Goal: Communication & Community: Answer question/provide support

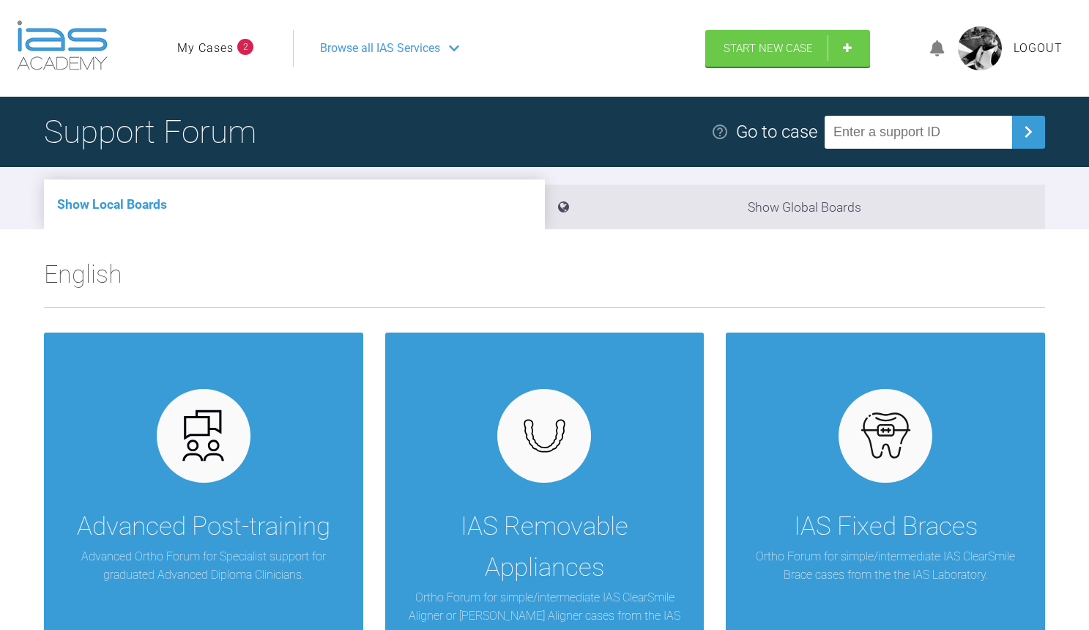
click at [210, 49] on link "My Cases" at bounding box center [205, 48] width 56 height 19
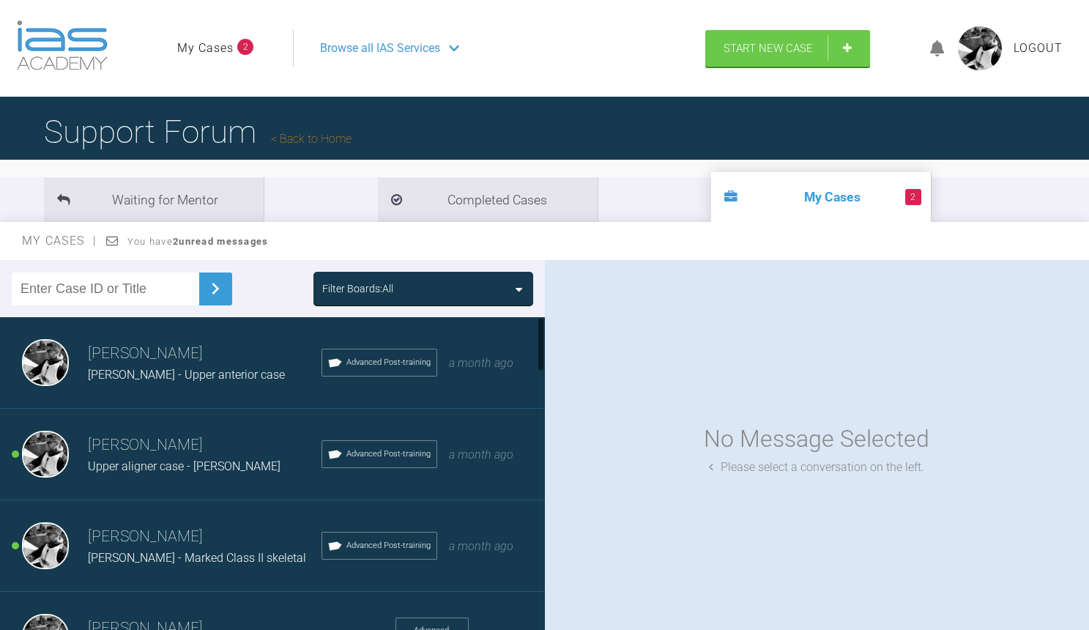
click at [176, 449] on h3 "[PERSON_NAME]" at bounding box center [205, 445] width 234 height 25
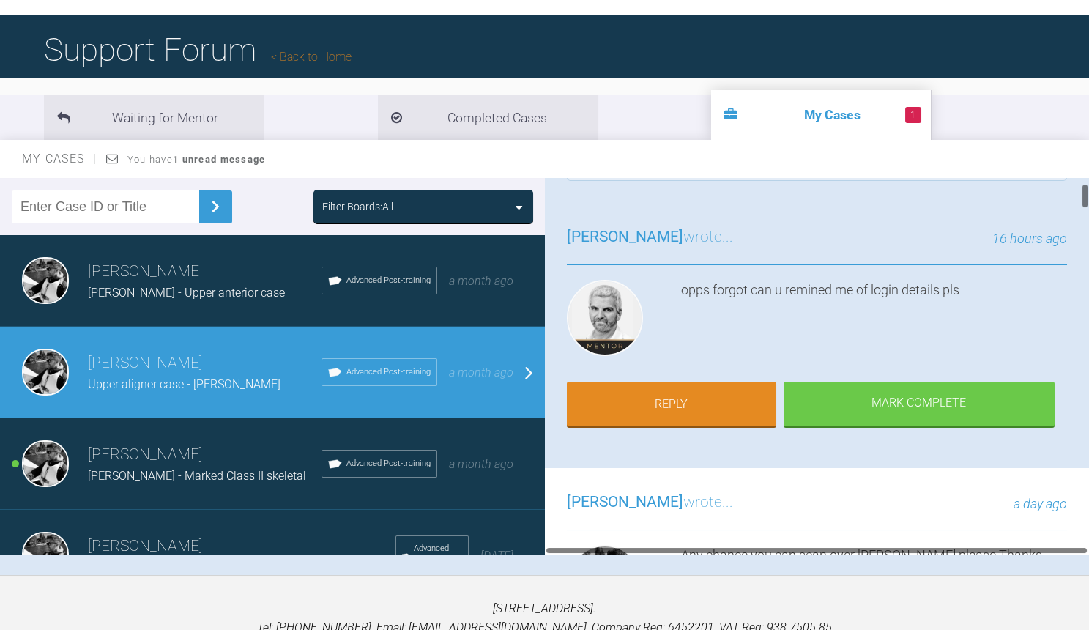
scroll to position [84, 0]
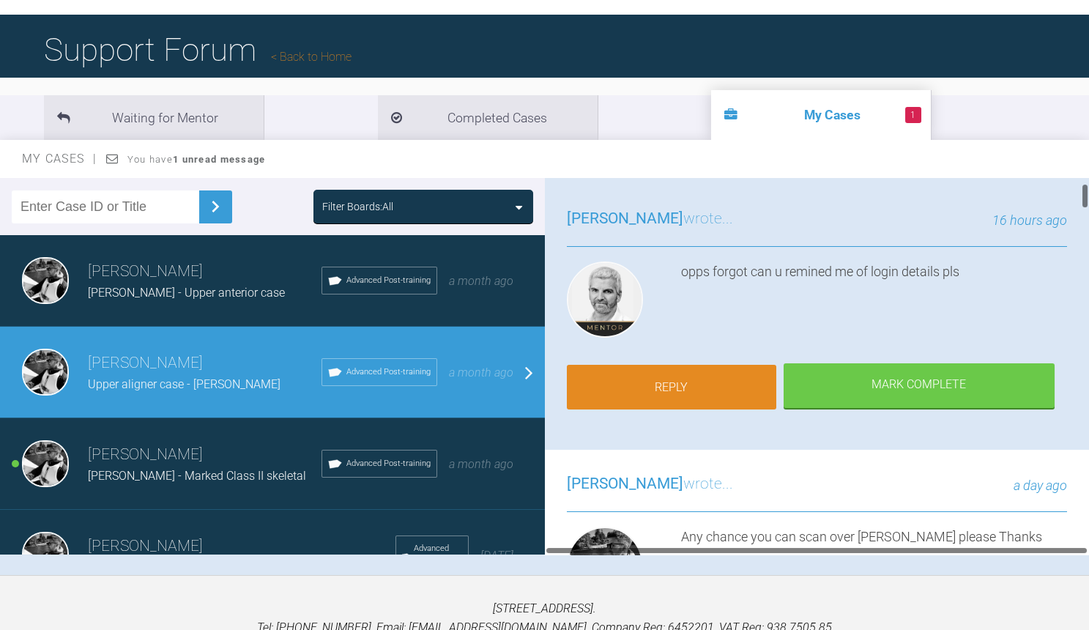
click at [671, 387] on link "Reply" at bounding box center [671, 387] width 209 height 45
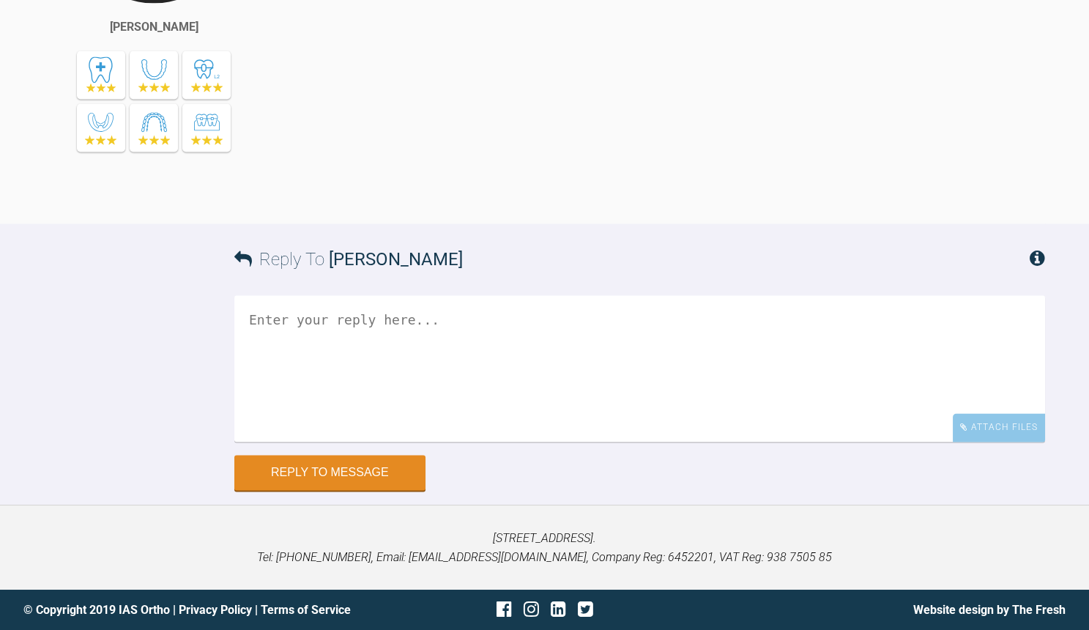
scroll to position [10560, 0]
click at [671, 387] on textarea at bounding box center [639, 368] width 811 height 146
drag, startPoint x: 671, startPoint y: 387, endPoint x: 248, endPoint y: 316, distance: 429.2
click at [248, 316] on textarea "what's amped [PERSON_NAME]" at bounding box center [639, 368] width 811 height 146
click at [255, 300] on textarea "what's amped you" at bounding box center [639, 368] width 811 height 146
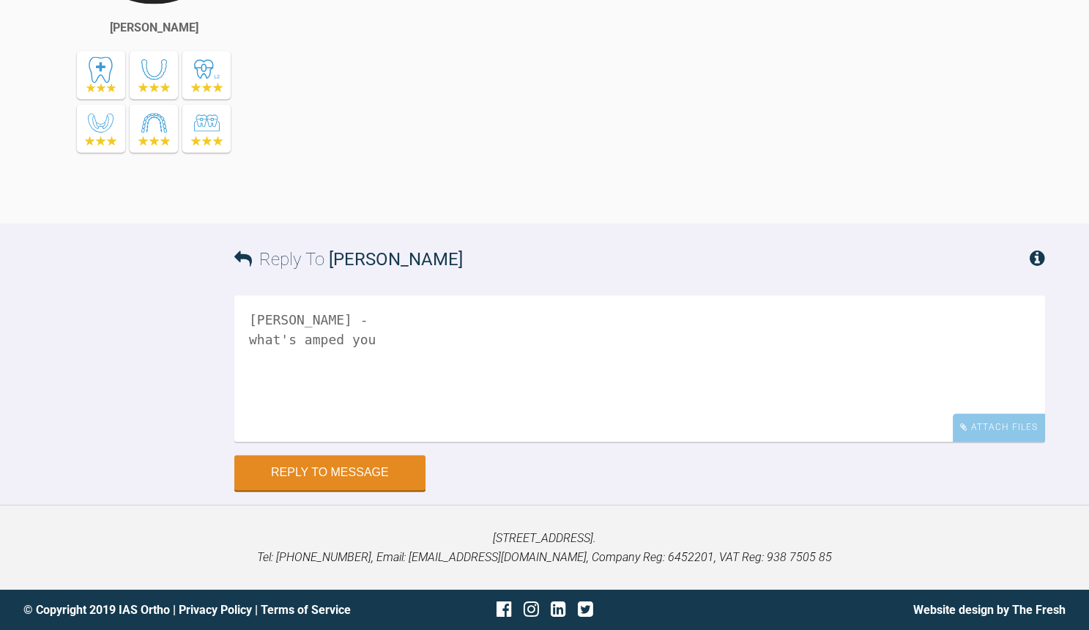
click at [301, 338] on textarea "[PERSON_NAME] - what's amped you" at bounding box center [639, 368] width 811 height 146
click at [308, 338] on textarea "[PERSON_NAME] - what's amped you" at bounding box center [639, 368] width 811 height 146
click at [367, 342] on textarea "[PERSON_NAME] - what's apped you" at bounding box center [639, 368] width 811 height 146
type textarea "[PERSON_NAME] - what's apped you them"
click at [355, 475] on button "Reply to Message" at bounding box center [329, 473] width 191 height 35
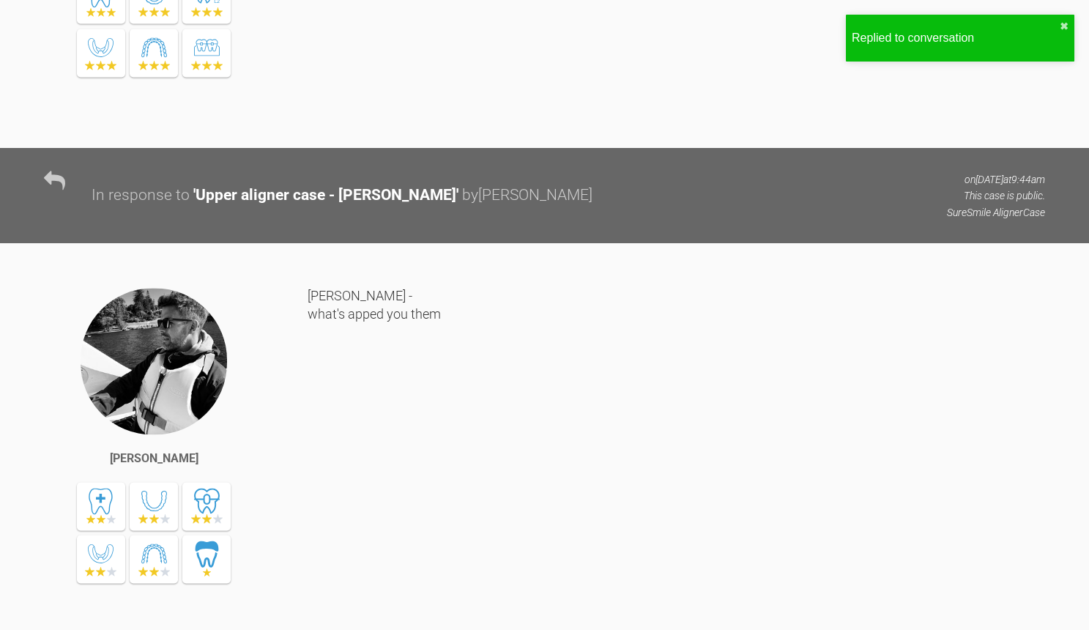
scroll to position [10402, 0]
